Goal: Information Seeking & Learning: Learn about a topic

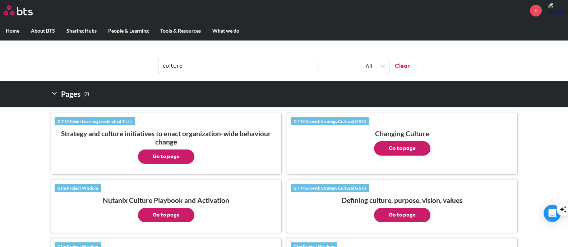
scroll to position [135, 0]
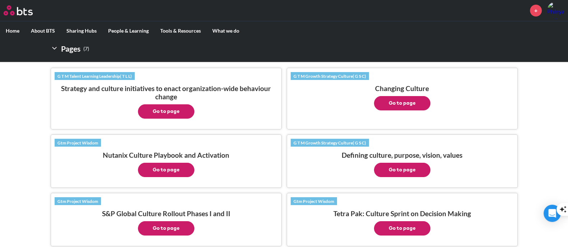
click at [401, 100] on button "Go to page" at bounding box center [402, 103] width 56 height 14
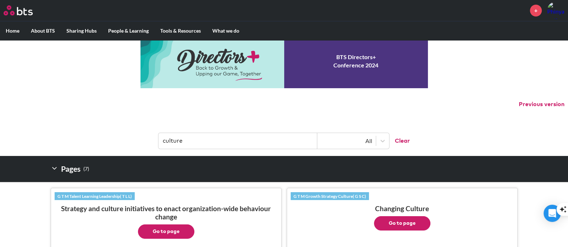
scroll to position [0, 0]
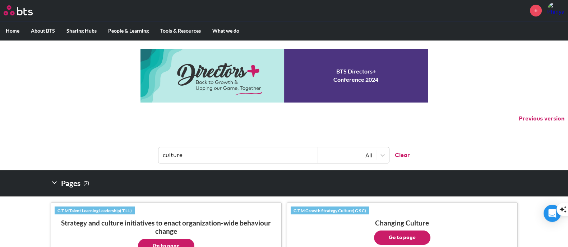
click at [254, 158] on input "culture" at bounding box center [237, 156] width 159 height 16
drag, startPoint x: 253, startPoint y: 155, endPoint x: 131, endPoint y: 134, distance: 124.0
click at [131, 134] on header "culture All Clear" at bounding box center [284, 151] width 568 height 37
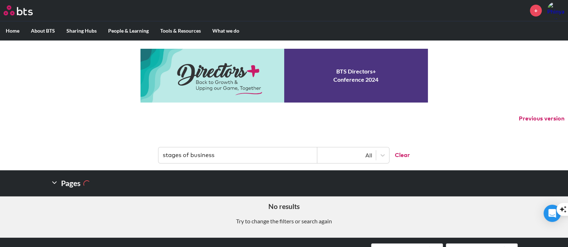
drag, startPoint x: 224, startPoint y: 159, endPoint x: 55, endPoint y: 134, distance: 170.7
click at [55, 134] on header "stages of business All Clear" at bounding box center [284, 151] width 568 height 37
drag, startPoint x: 213, startPoint y: 161, endPoint x: 67, endPoint y: 153, distance: 146.3
click at [67, 154] on header "s curve All Clear" at bounding box center [284, 151] width 568 height 37
type input "ท"
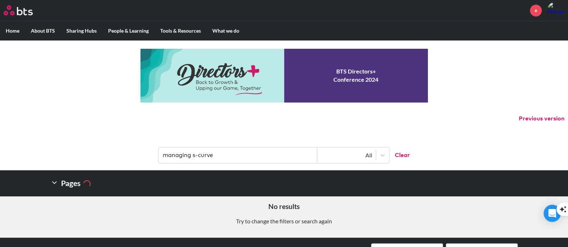
drag, startPoint x: 188, startPoint y: 154, endPoint x: 117, endPoint y: 151, distance: 71.9
click at [117, 151] on header "managing s-curve All Clear" at bounding box center [284, 151] width 568 height 37
drag, startPoint x: 197, startPoint y: 155, endPoint x: 91, endPoint y: 153, distance: 106.3
click at [91, 153] on header "s-curve All Clear" at bounding box center [284, 151] width 568 height 37
type input "business change"
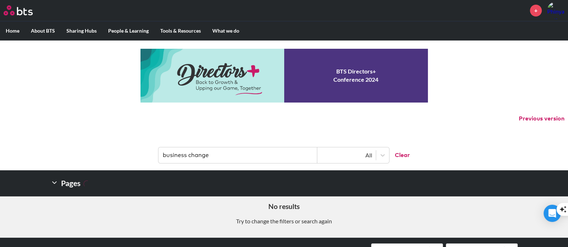
scroll to position [126, 0]
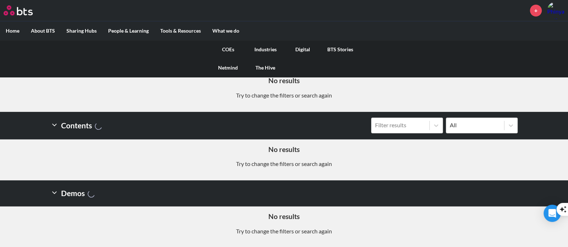
click at [233, 49] on link "COEs" at bounding box center [227, 49] width 37 height 19
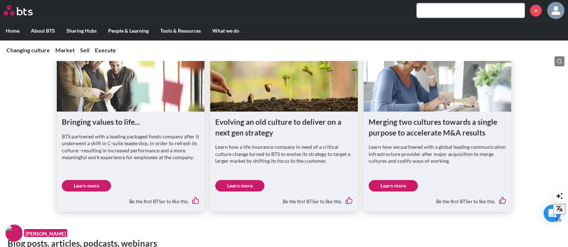
scroll to position [539, 0]
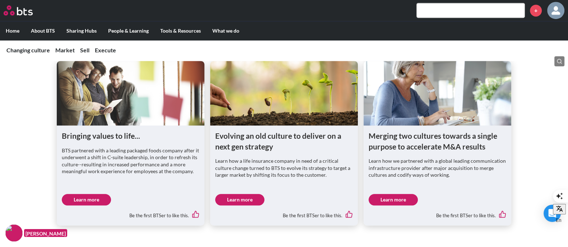
click at [239, 195] on link "Learn more" at bounding box center [239, 199] width 49 height 11
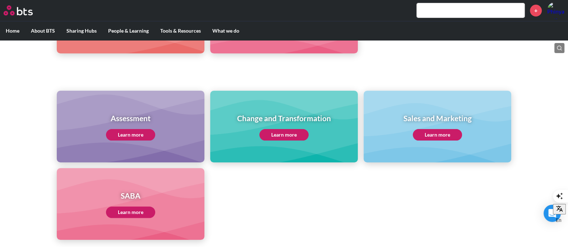
scroll to position [269, 0]
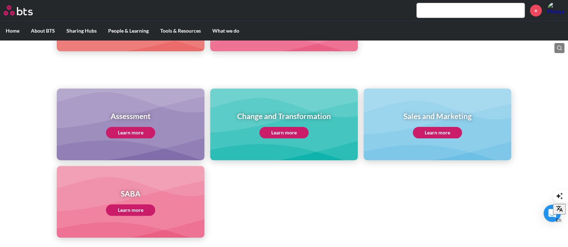
click at [293, 134] on link "Learn more" at bounding box center [283, 132] width 49 height 11
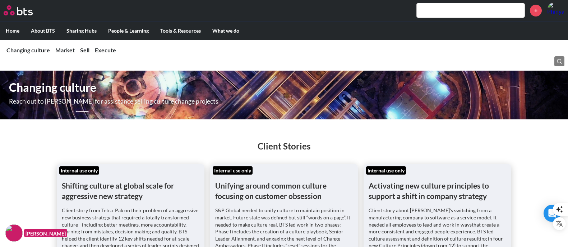
scroll to position [1481, 0]
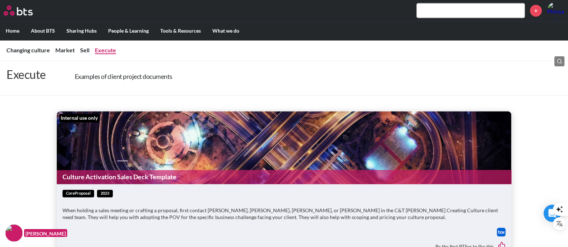
click at [105, 48] on link "Execute" at bounding box center [105, 50] width 21 height 7
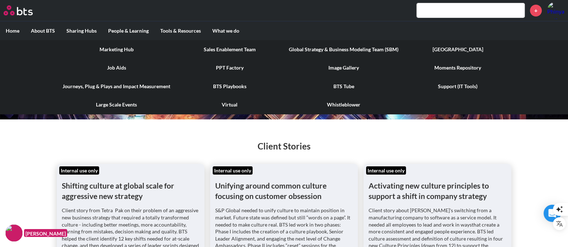
click at [232, 67] on link "PPT Factory" at bounding box center [229, 68] width 107 height 19
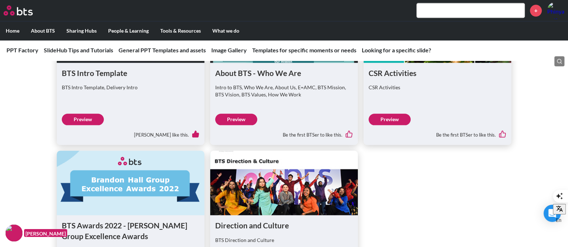
scroll to position [1122, 0]
